Goal: Transaction & Acquisition: Purchase product/service

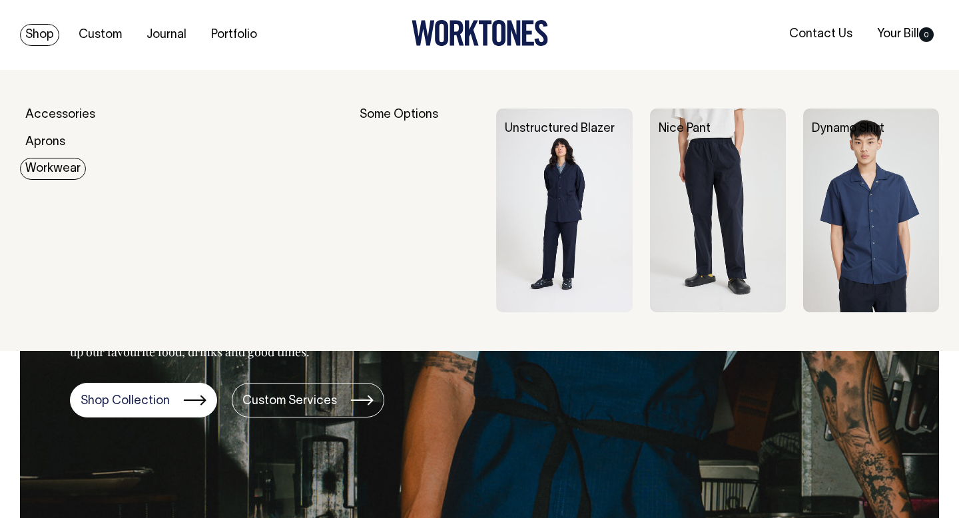
click at [856, 220] on img at bounding box center [871, 211] width 136 height 204
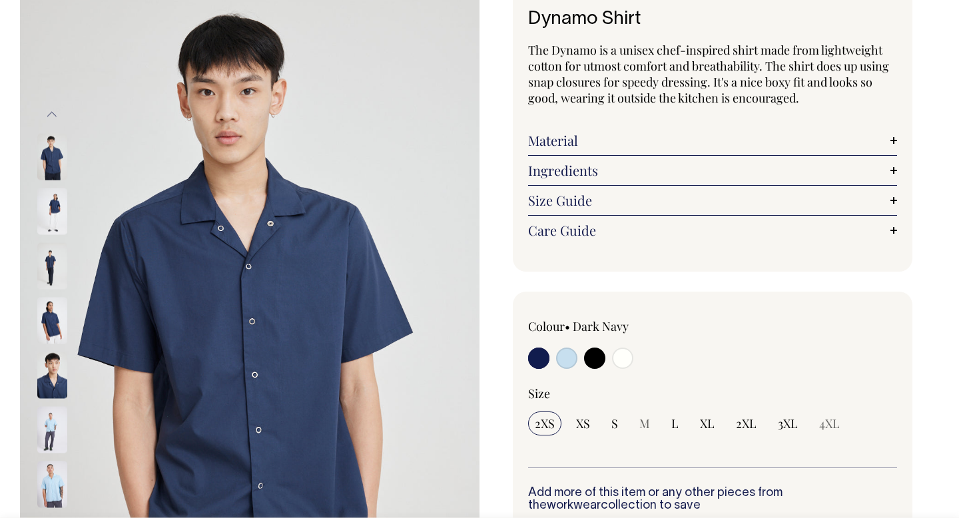
click at [626, 361] on input "radio" at bounding box center [622, 358] width 21 height 21
radio input "true"
select select "Off-White"
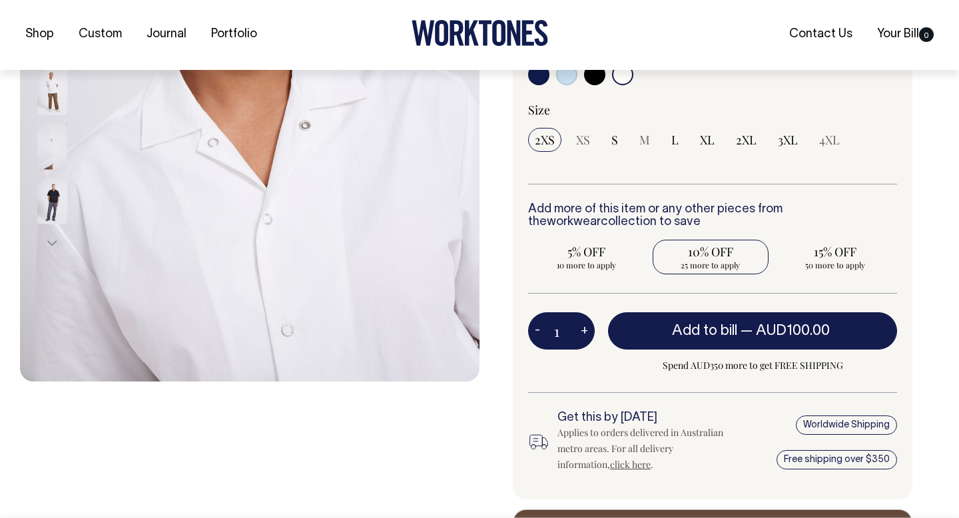
scroll to position [378, 0]
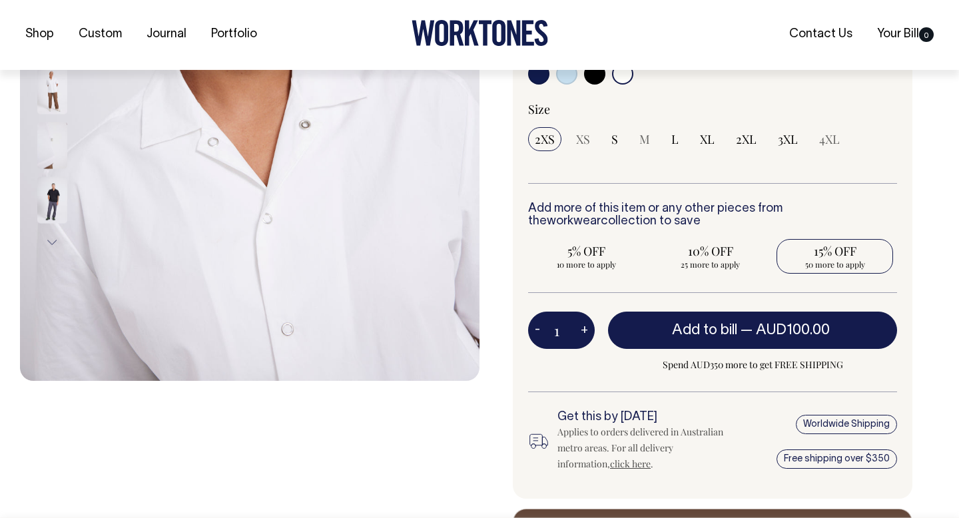
click at [839, 249] on span "15% OFF" at bounding box center [834, 251] width 103 height 16
click at [839, 249] on input "15% OFF 50 more to apply" at bounding box center [834, 256] width 117 height 35
radio input "true"
type input "50"
radio input "true"
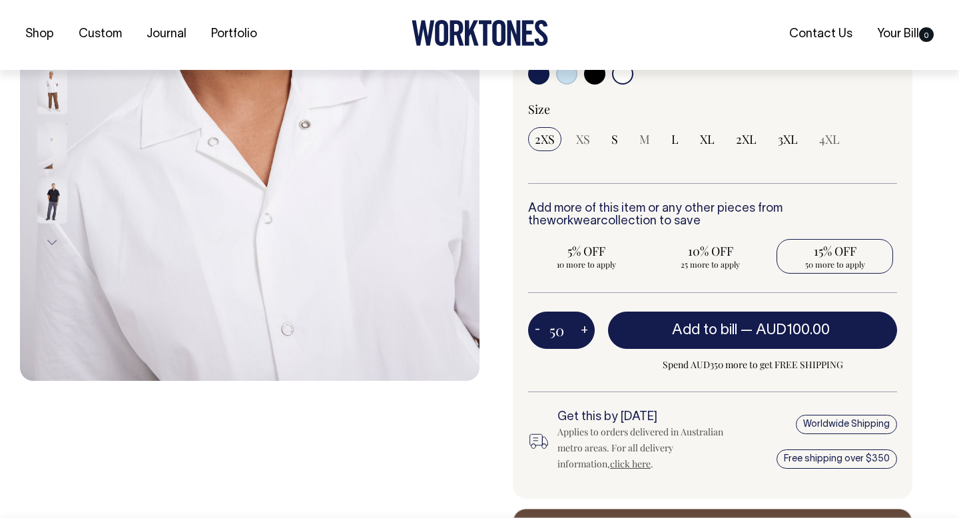
select select
type input "50"
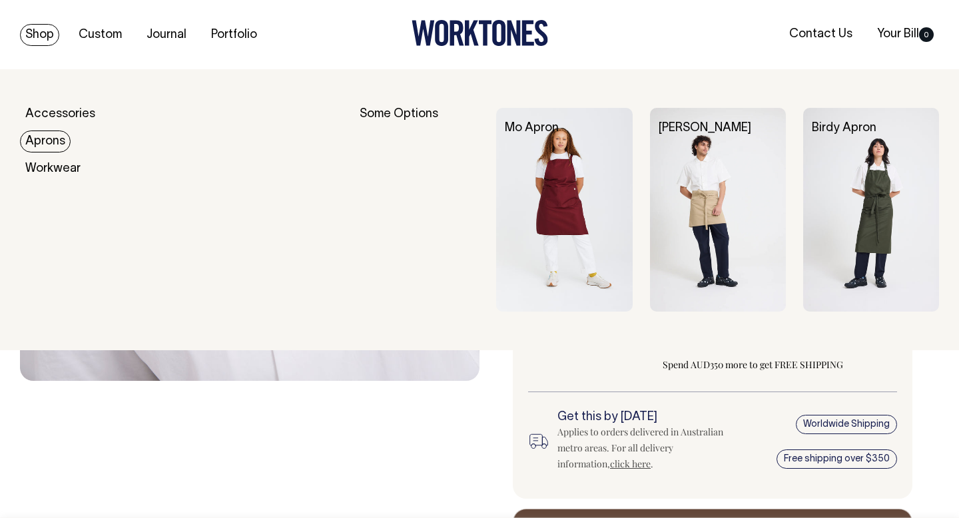
click at [52, 141] on link "Aprons" at bounding box center [45, 141] width 51 height 22
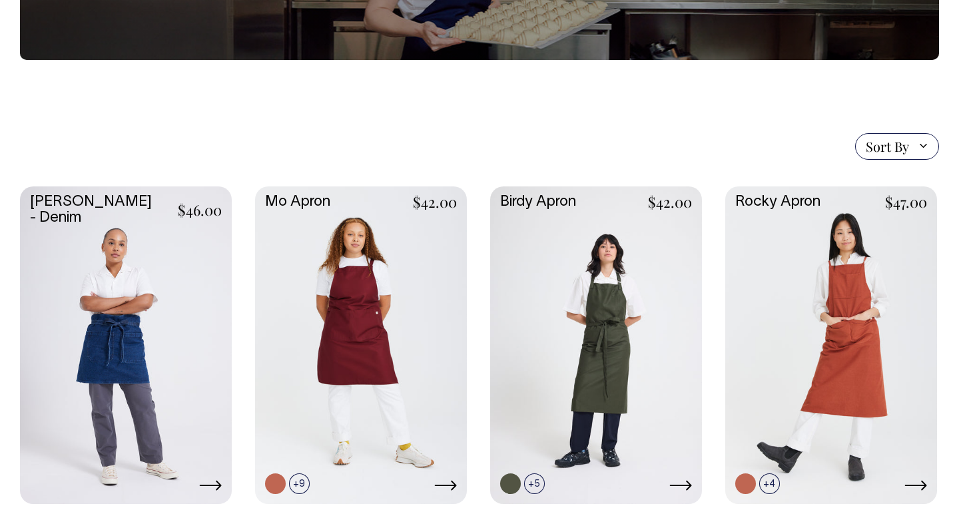
scroll to position [224, 0]
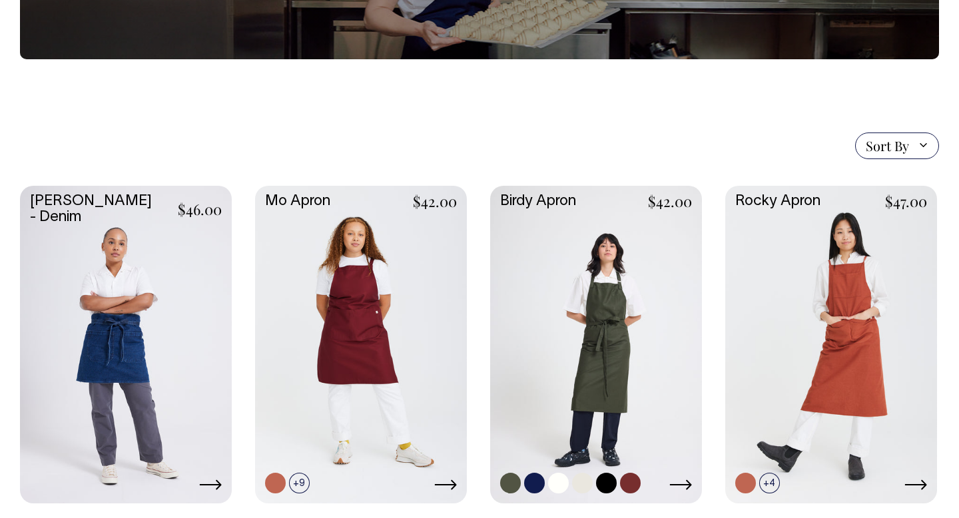
click at [569, 271] on link at bounding box center [596, 343] width 212 height 315
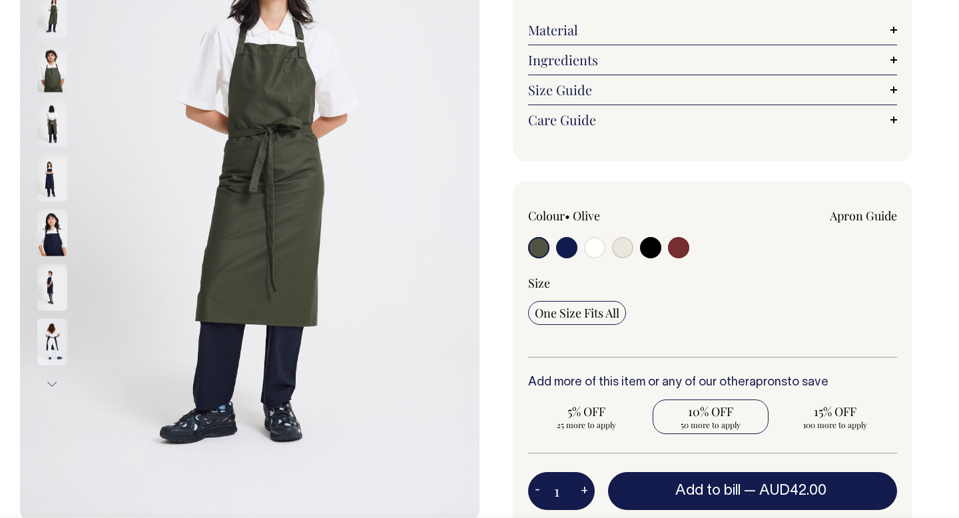
scroll to position [237, 0]
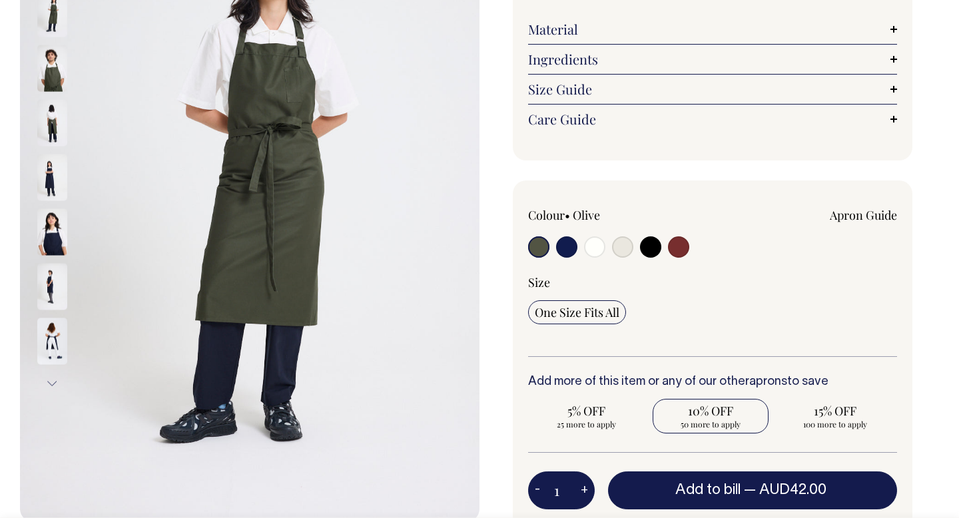
click at [708, 408] on span "10% OFF" at bounding box center [710, 411] width 103 height 16
click at [708, 408] on input "10% OFF 50 more to apply" at bounding box center [710, 416] width 117 height 35
radio input "true"
type input "50"
radio input "true"
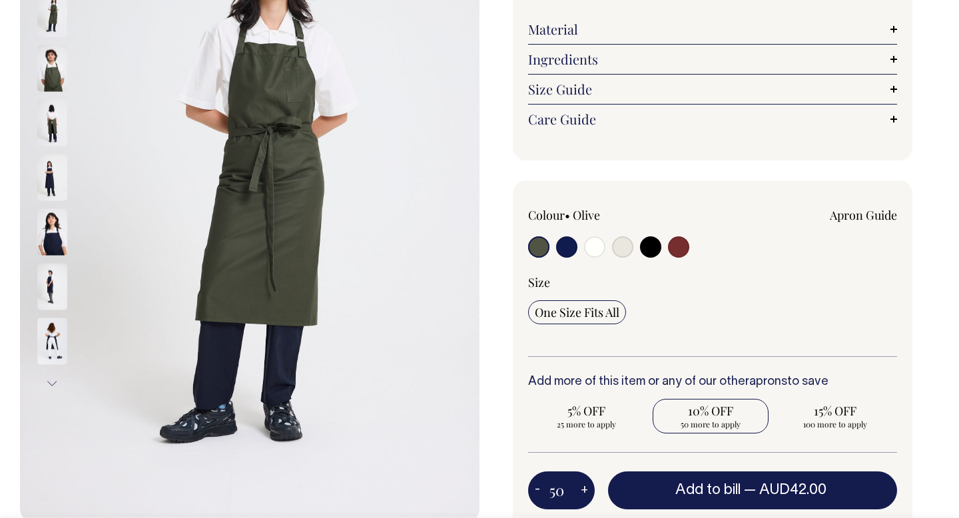
select select
type input "50"
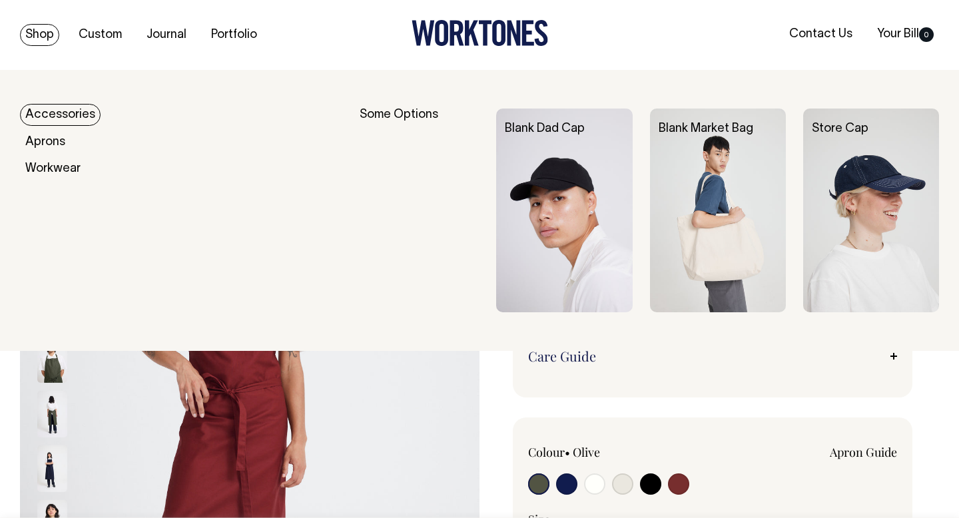
scroll to position [0, 0]
click at [565, 217] on img at bounding box center [564, 211] width 136 height 204
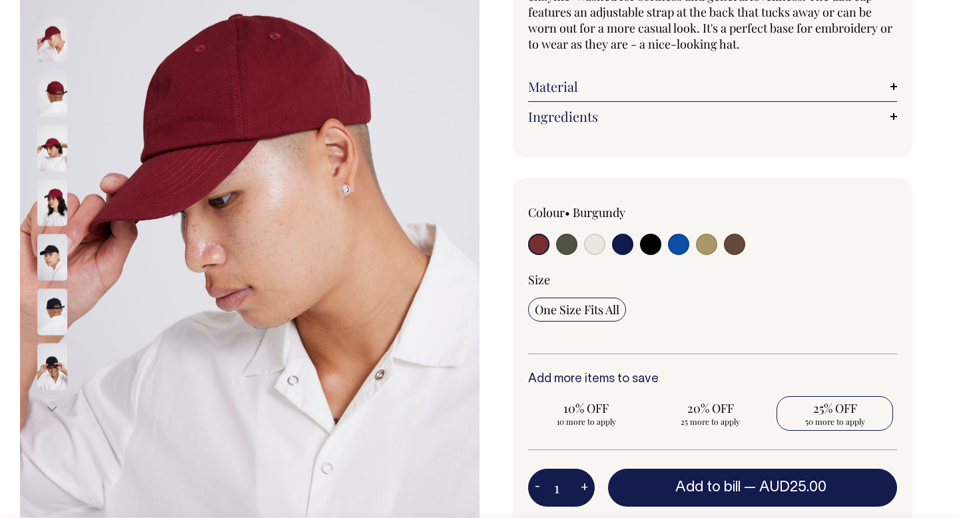
click at [830, 409] on span "25% OFF" at bounding box center [834, 408] width 103 height 16
click at [830, 409] on input "25% OFF 50 more to apply" at bounding box center [834, 413] width 117 height 35
radio input "true"
type input "50"
radio input "true"
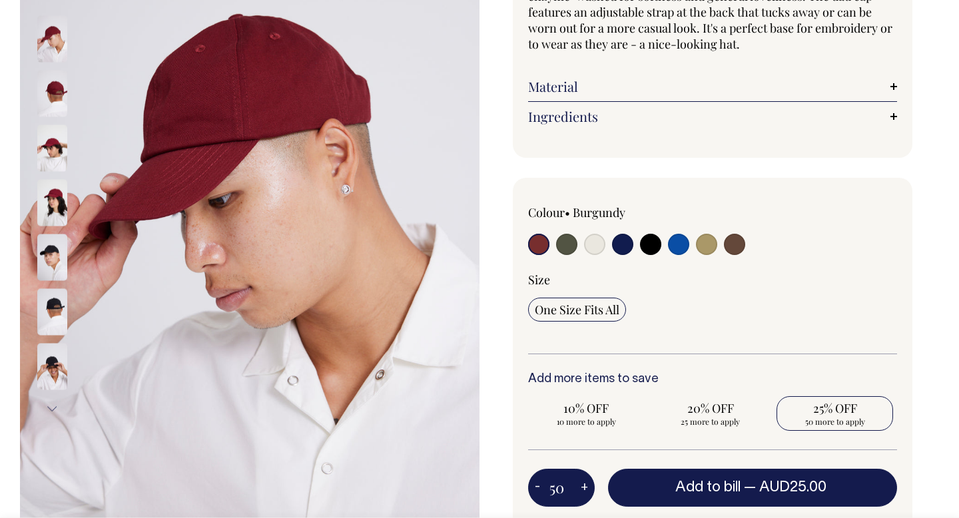
select select
type input "50"
